Goal: Task Accomplishment & Management: Use online tool/utility

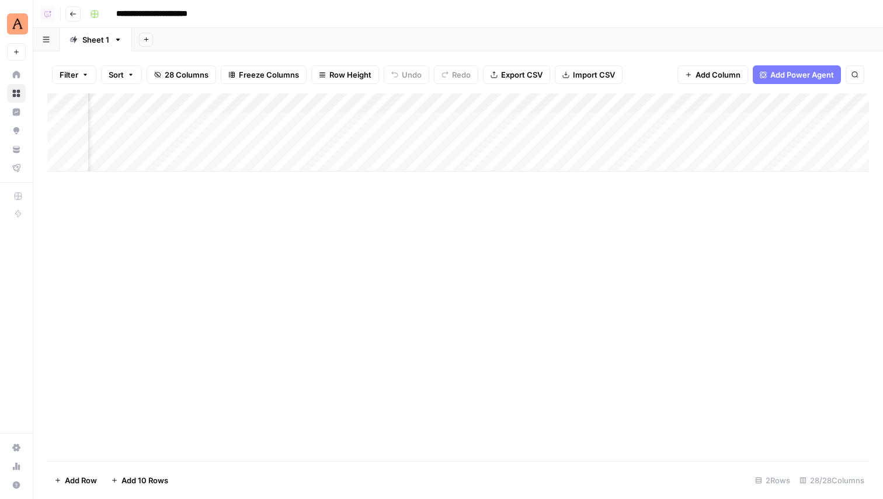
scroll to position [0, 2001]
click at [475, 125] on div "Add Column" at bounding box center [458, 132] width 822 height 78
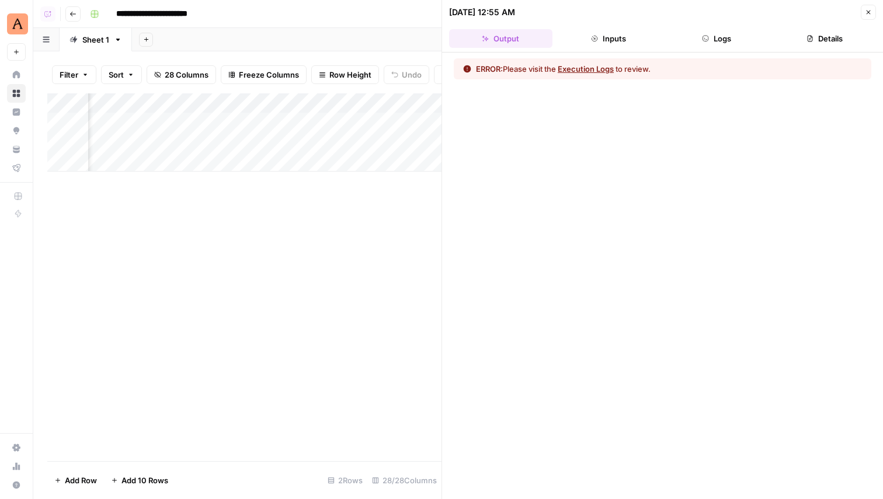
click at [707, 37] on icon "button" at bounding box center [705, 38] width 7 height 7
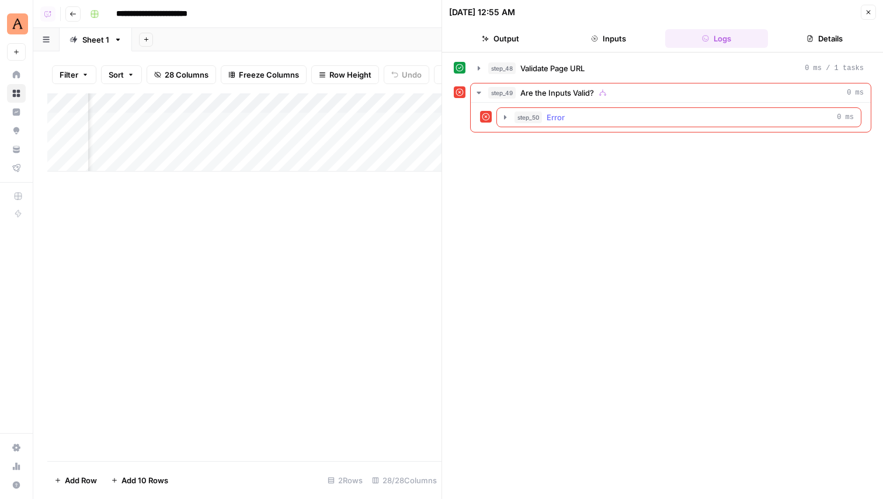
click at [505, 118] on icon "button" at bounding box center [505, 117] width 2 height 4
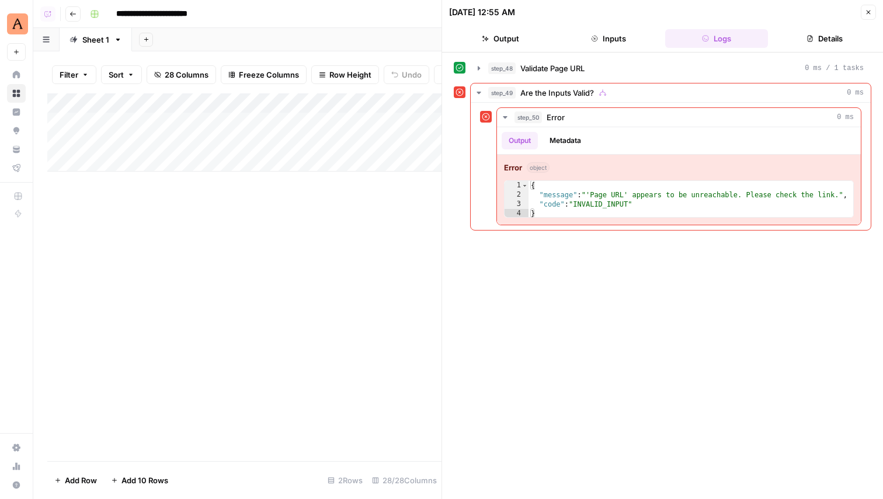
click at [183, 126] on div "Add Column" at bounding box center [244, 132] width 394 height 78
click at [597, 39] on icon "button" at bounding box center [594, 38] width 7 height 7
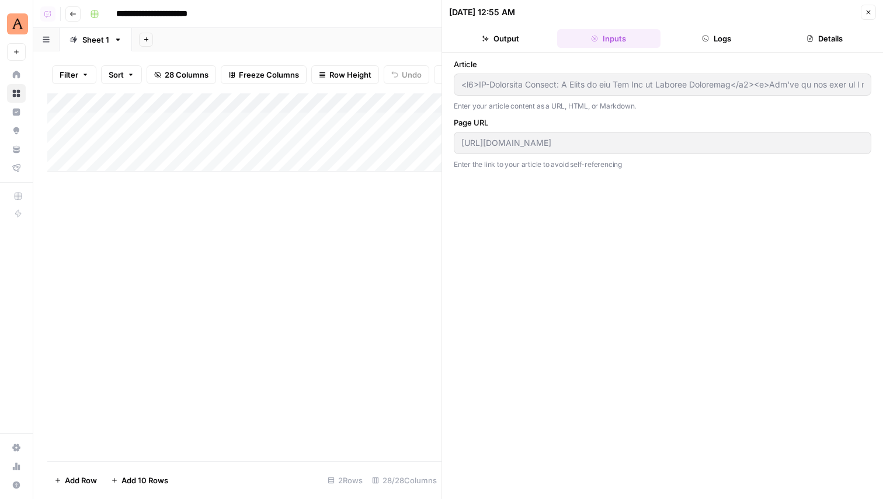
click at [728, 36] on button "Logs" at bounding box center [716, 38] width 103 height 19
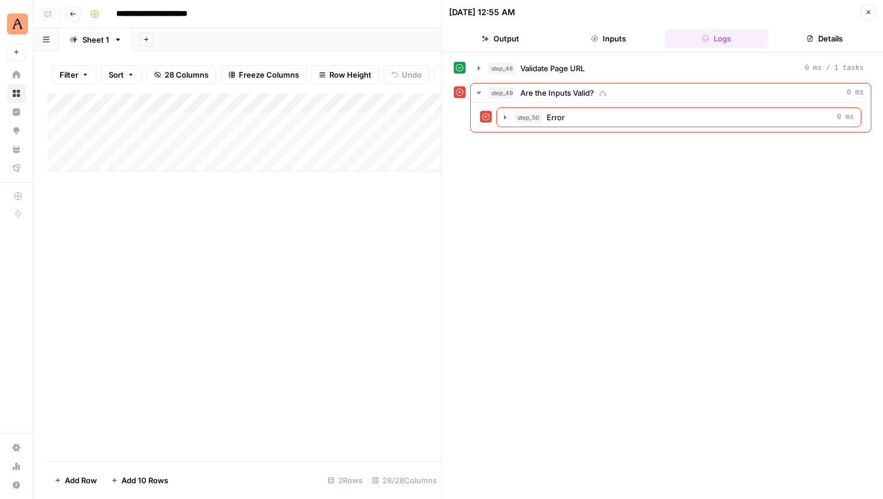
click at [609, 44] on button "Inputs" at bounding box center [608, 38] width 103 height 19
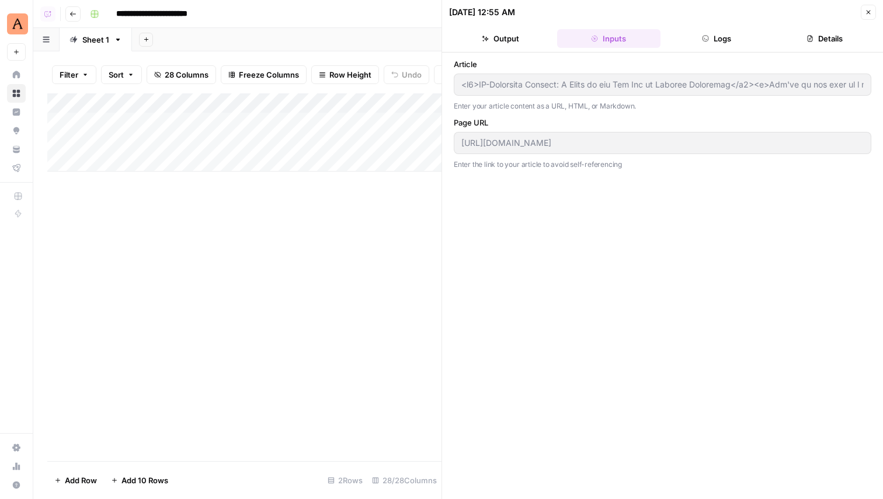
click at [595, 222] on div "Article Enter your article content as a URL, HTML, or Markdown. Page URL https:…" at bounding box center [663, 275] width 418 height 435
click at [868, 15] on icon "button" at bounding box center [868, 12] width 7 height 7
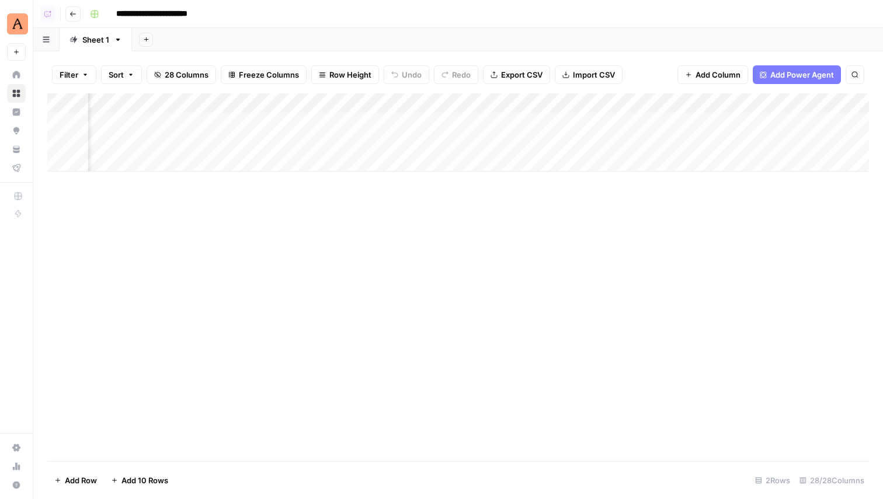
scroll to position [0, 1899]
click at [575, 122] on div "Add Column" at bounding box center [458, 132] width 822 height 78
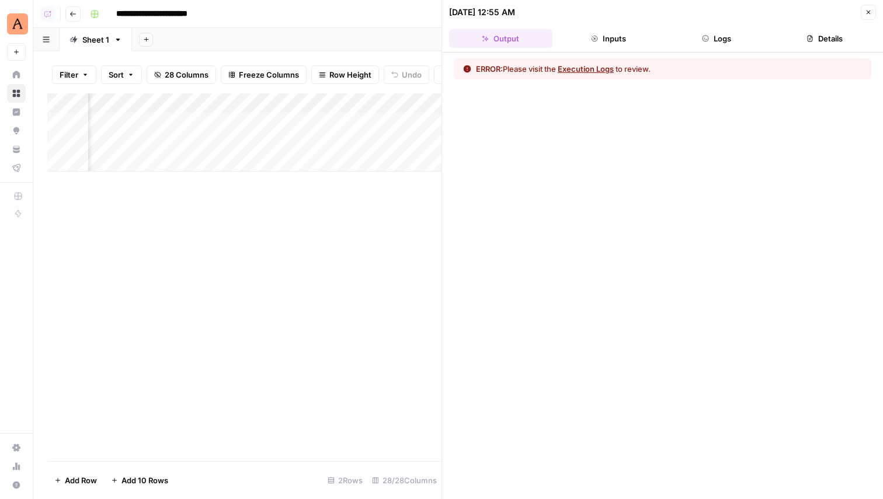
click at [867, 12] on icon "button" at bounding box center [868, 12] width 7 height 7
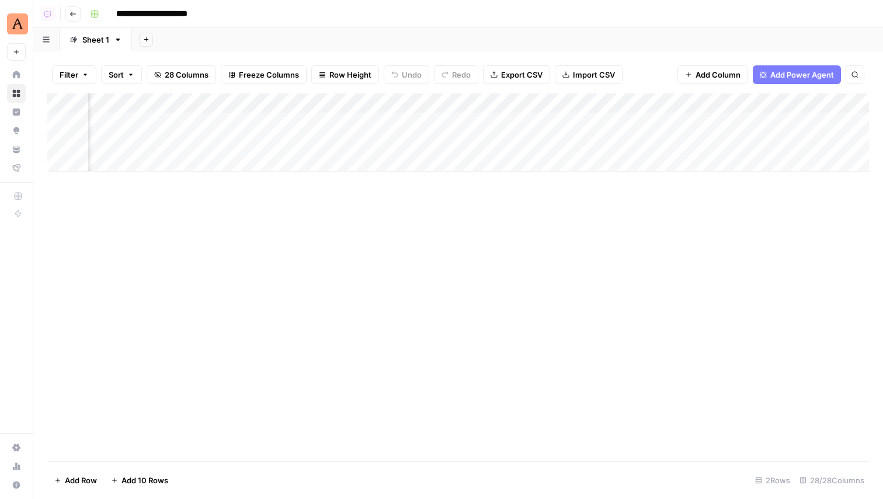
click at [309, 312] on div "Add Column" at bounding box center [458, 277] width 822 height 368
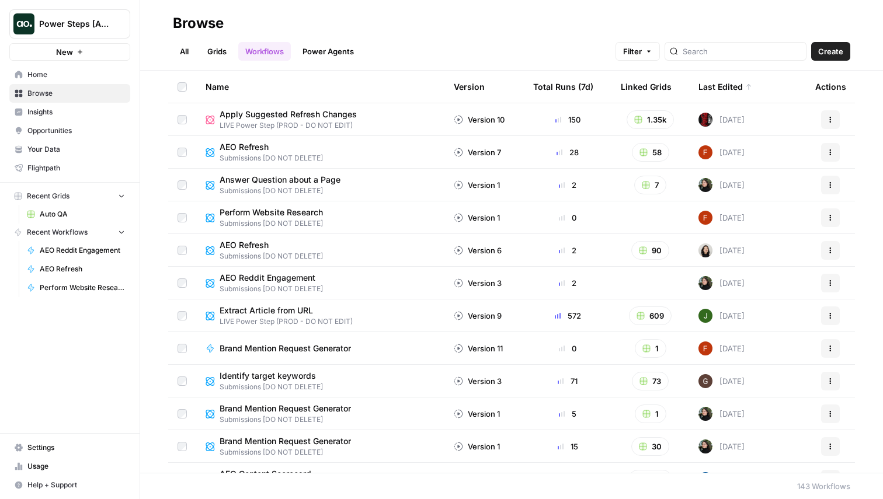
click at [217, 52] on link "Grids" at bounding box center [216, 51] width 33 height 19
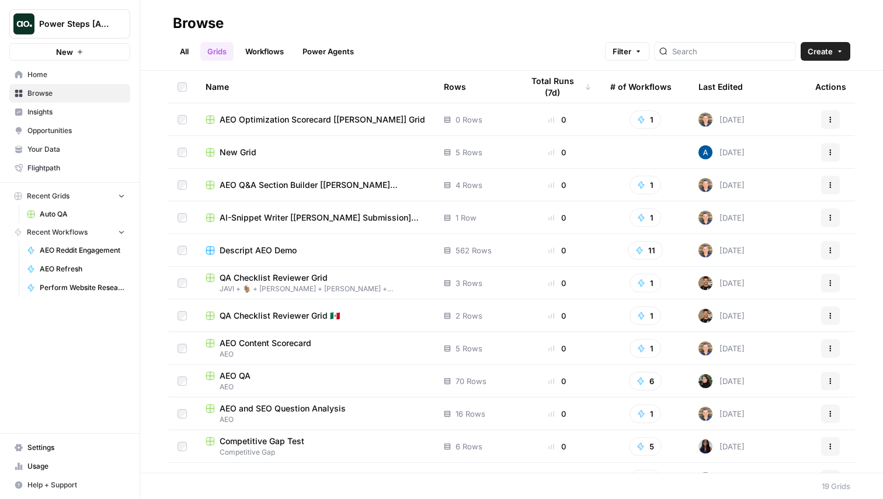
click at [186, 46] on link "All" at bounding box center [184, 51] width 23 height 19
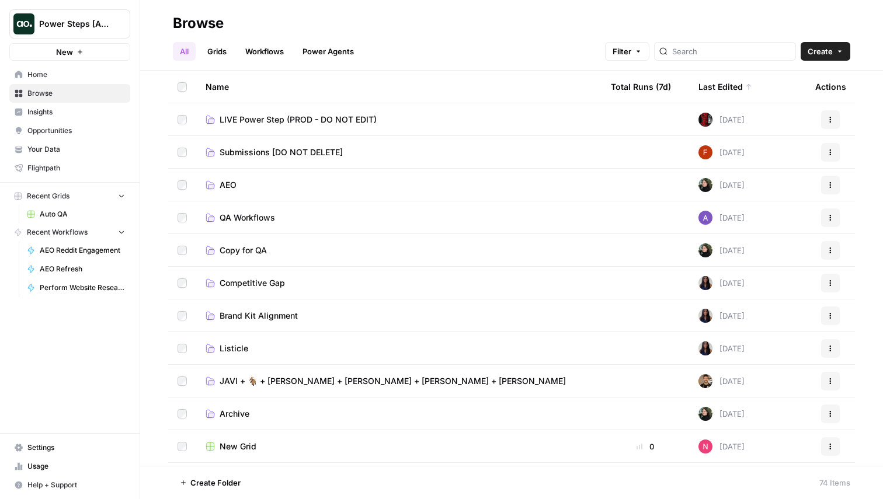
click at [246, 55] on link "Workflows" at bounding box center [264, 51] width 53 height 19
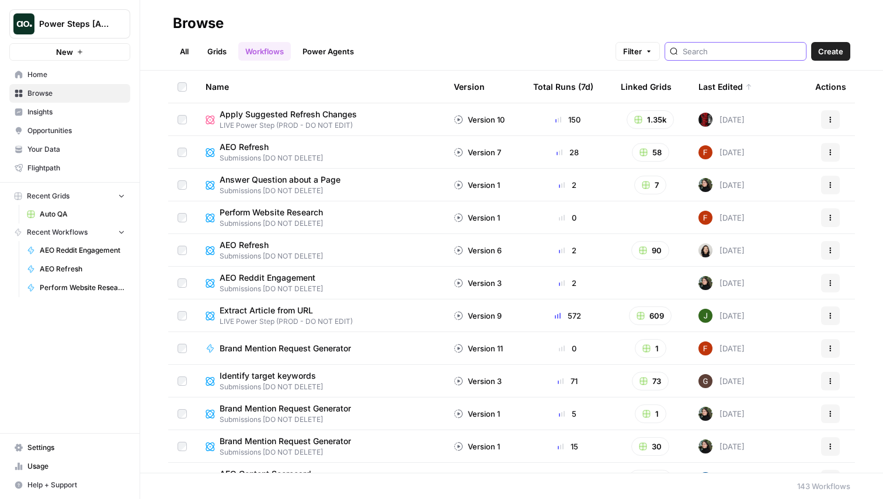
click at [762, 46] on input "search" at bounding box center [742, 52] width 119 height 12
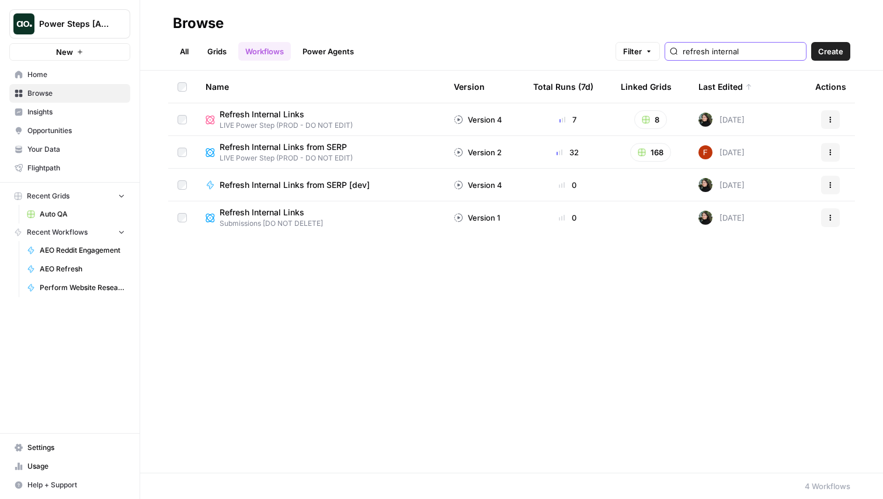
type input "refresh internal"
click at [330, 147] on span "Refresh Internal Links from SERP" at bounding box center [283, 147] width 127 height 12
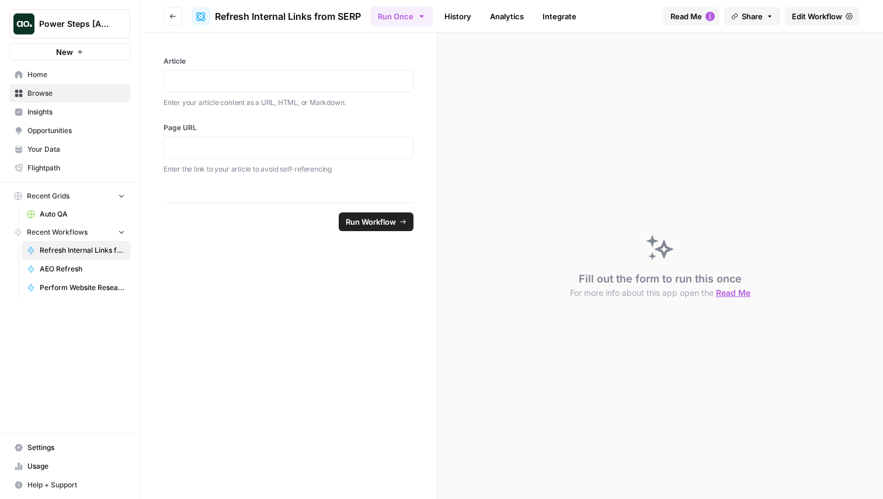
click at [817, 18] on span "Edit Workflow" at bounding box center [817, 17] width 50 height 12
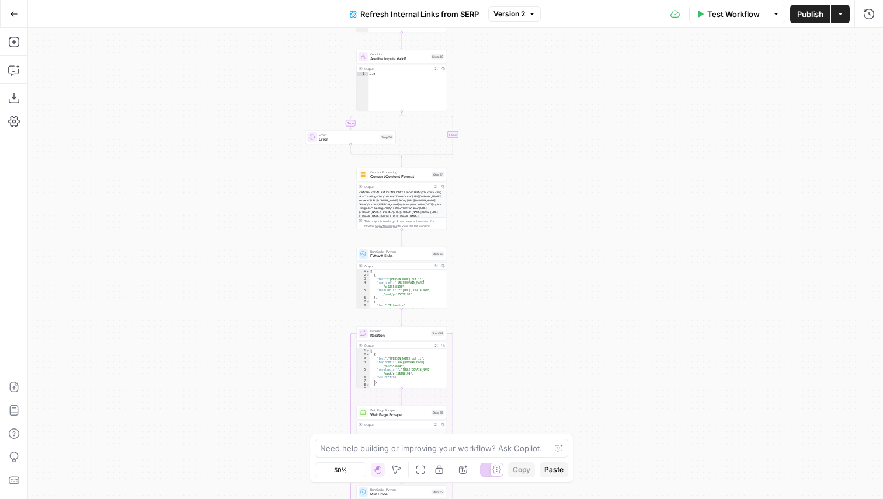
drag, startPoint x: 613, startPoint y: 150, endPoint x: 541, endPoint y: 410, distance: 269.8
click at [541, 410] on div "true false Workflow Set Inputs Inputs Run Code · Python Validate Page URL Step …" at bounding box center [455, 263] width 855 height 471
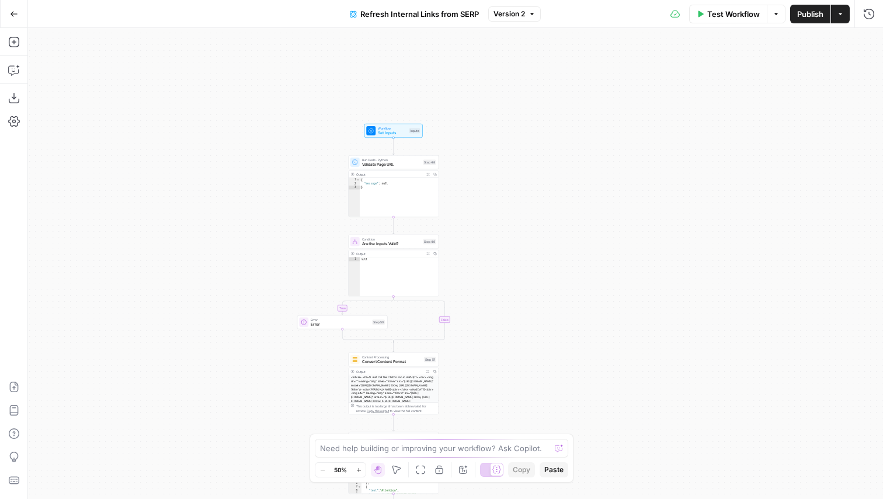
drag, startPoint x: 584, startPoint y: 120, endPoint x: 584, endPoint y: 300, distance: 179.9
click at [584, 300] on div "true false Workflow Set Inputs Inputs Run Code · Python Validate Page URL Step …" at bounding box center [455, 263] width 855 height 471
click at [404, 249] on span "Are the Inputs Valid?" at bounding box center [391, 251] width 59 height 6
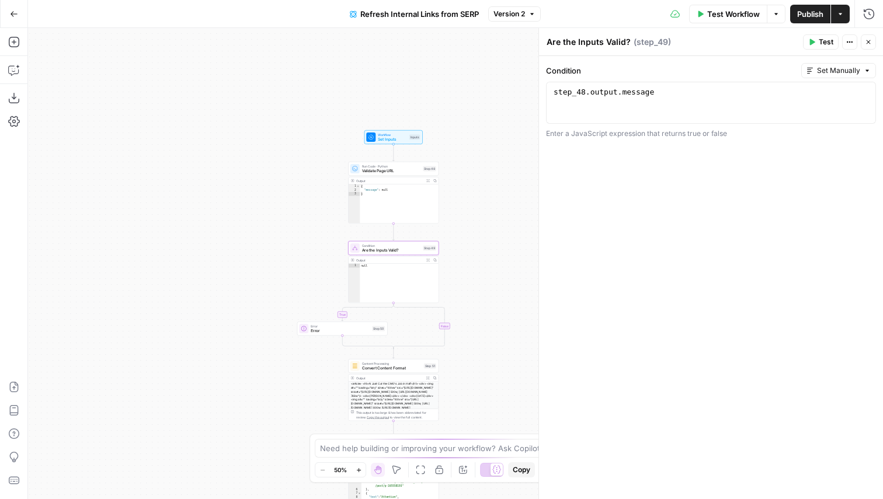
click at [388, 172] on span "Validate Page URL" at bounding box center [391, 171] width 59 height 6
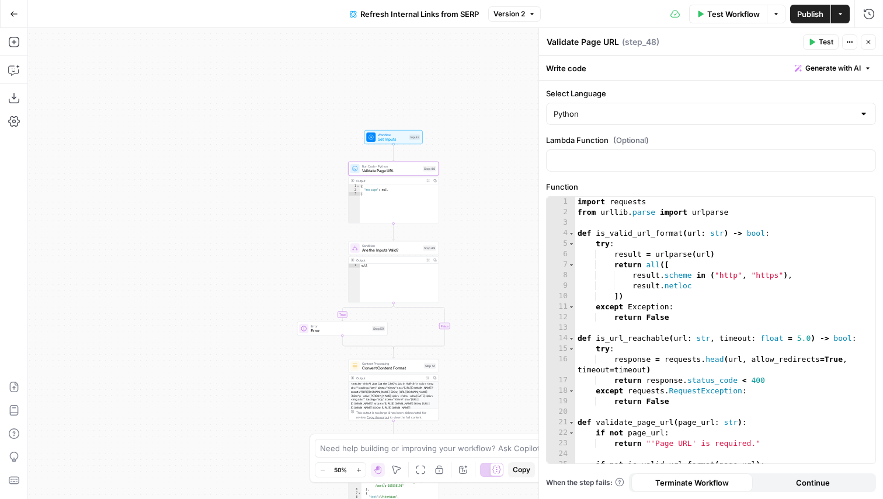
click at [867, 41] on icon "button" at bounding box center [868, 42] width 7 height 7
